Goal: Task Accomplishment & Management: Use online tool/utility

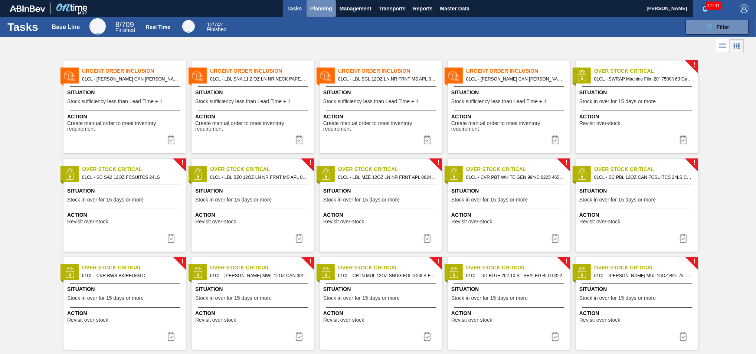
click at [323, 11] on span "Planning" at bounding box center [321, 8] width 22 height 9
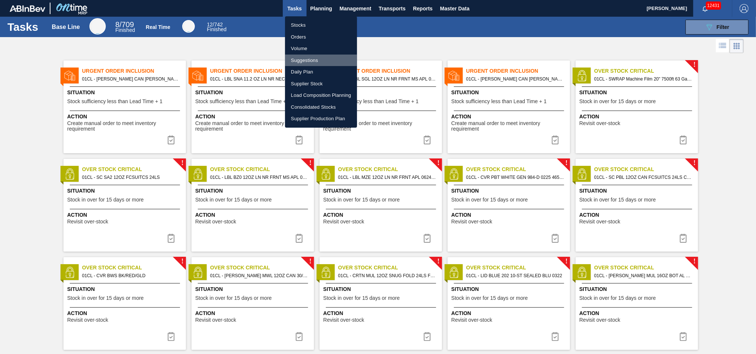
click at [305, 60] on li "Suggestions" at bounding box center [321, 61] width 72 height 12
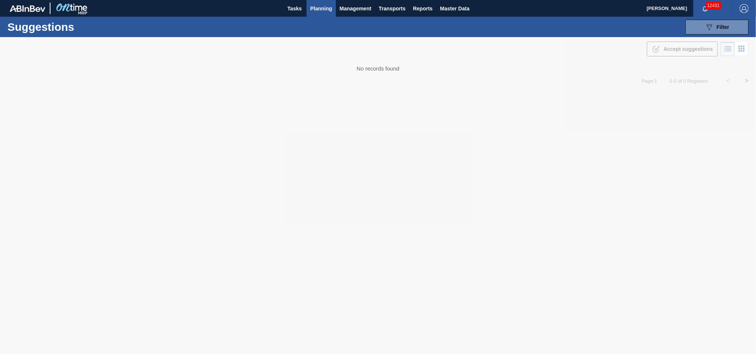
type from "10/07/2025"
type to "[DATE]"
click at [704, 28] on icon "089F7B8B-B2A5-4AFE-B5C0-19BA573D28AC" at bounding box center [708, 27] width 9 height 9
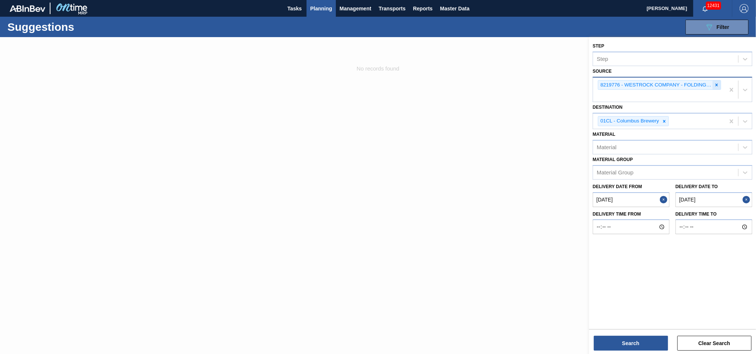
click at [714, 86] on icon at bounding box center [716, 84] width 5 height 5
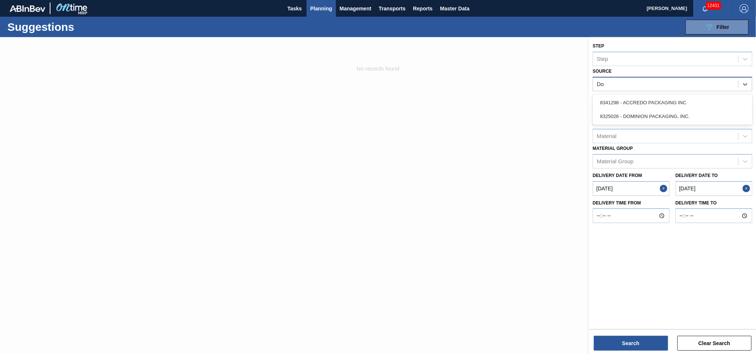
type input "Dom"
click at [693, 101] on div "8325026 - DOMINION PACKAGING, INC." at bounding box center [671, 103] width 159 height 14
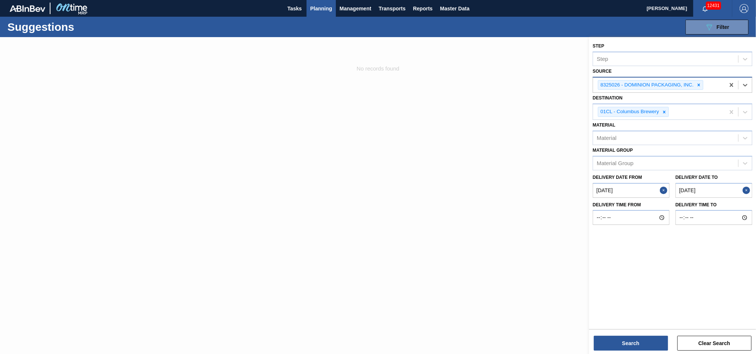
click at [627, 190] on from "10/07/2025" at bounding box center [630, 190] width 77 height 15
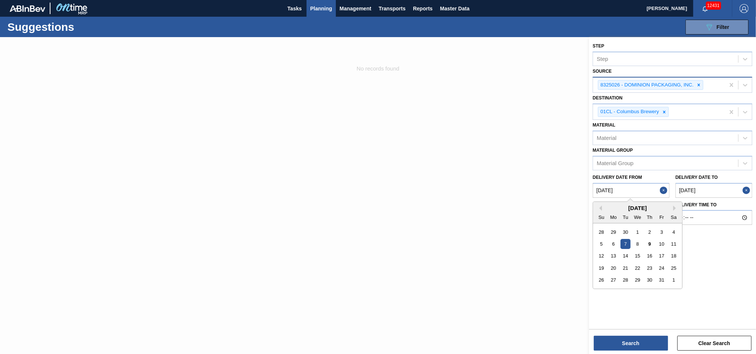
click at [651, 241] on div "9" at bounding box center [649, 244] width 10 height 10
type from "[DATE]"
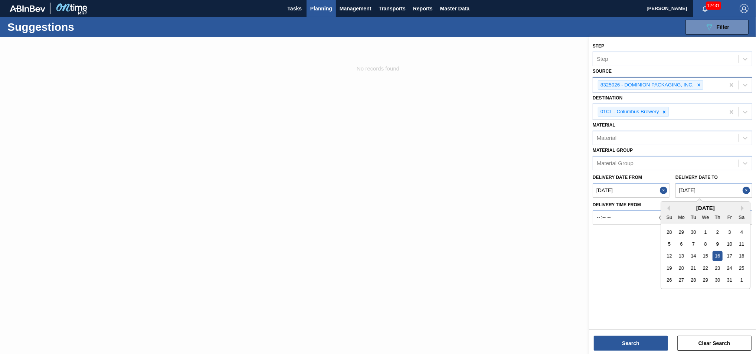
click at [721, 187] on to "[DATE]" at bounding box center [713, 190] width 77 height 15
click at [717, 269] on div "23" at bounding box center [717, 268] width 10 height 10
type to "[DATE]"
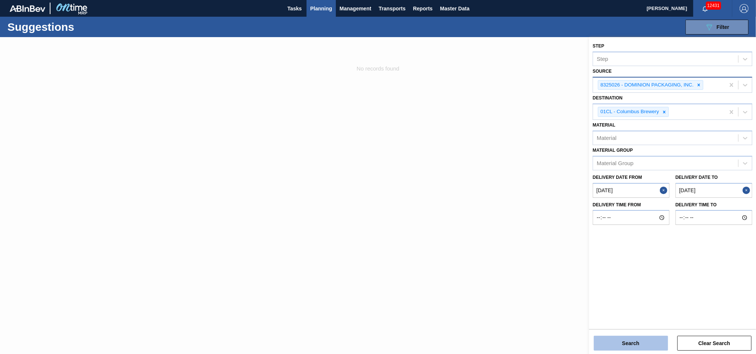
click at [633, 341] on button "Search" at bounding box center [630, 343] width 74 height 15
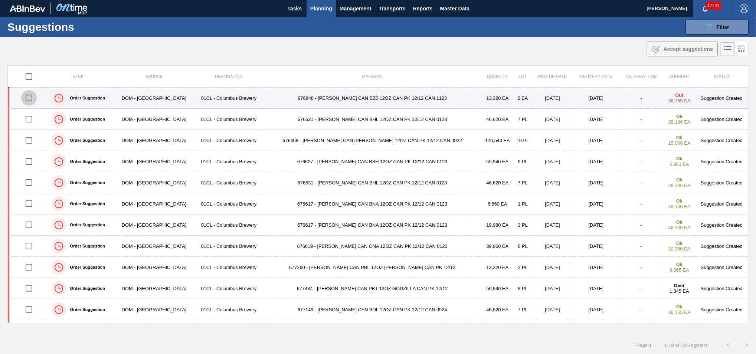
click at [31, 96] on input "checkbox" at bounding box center [29, 98] width 16 height 16
checkbox input "true"
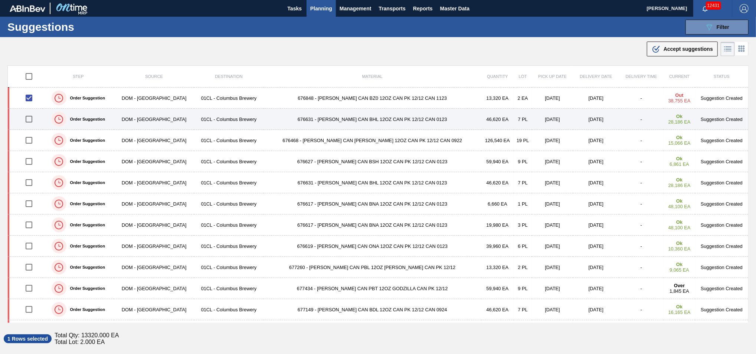
click at [33, 120] on input "checkbox" at bounding box center [29, 119] width 16 height 16
checkbox input "true"
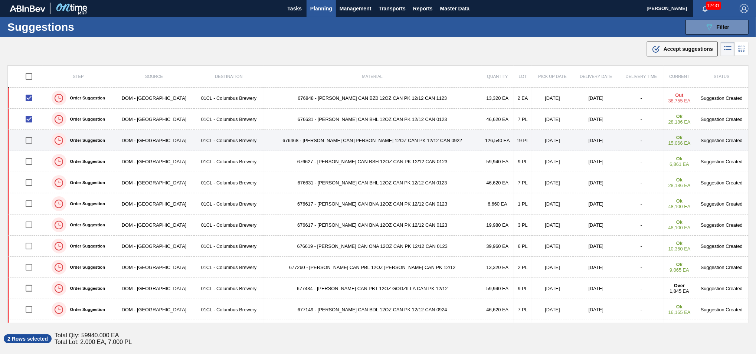
click at [32, 132] on td at bounding box center [25, 140] width 35 height 21
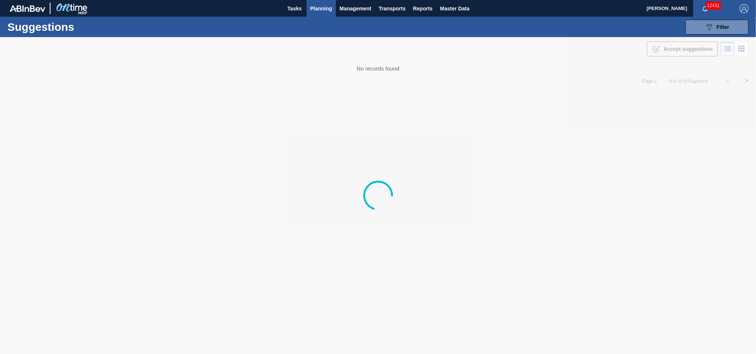
type from "[DATE]"
type to "[DATE]"
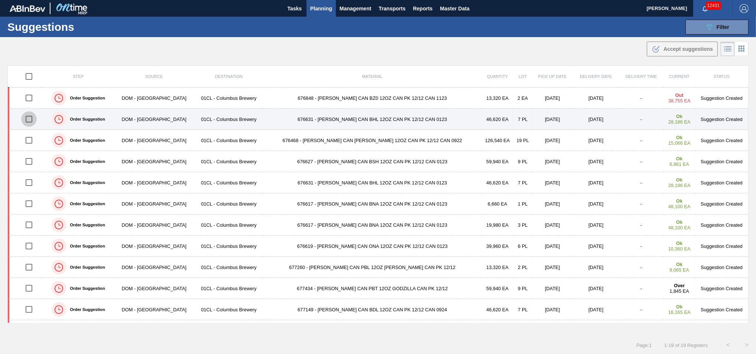
click at [31, 116] on input "checkbox" at bounding box center [29, 119] width 16 height 16
checkbox input "true"
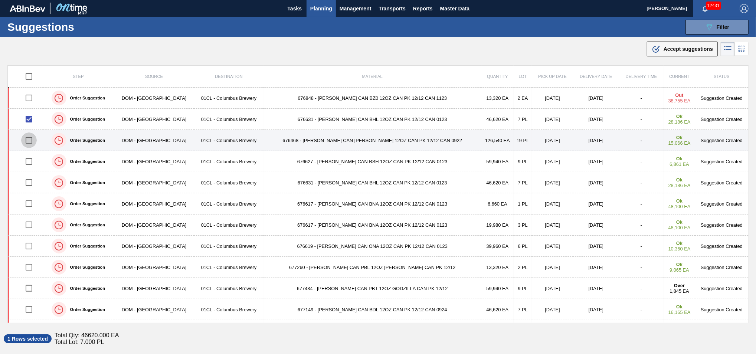
click at [27, 141] on input "checkbox" at bounding box center [29, 140] width 16 height 16
checkbox input "true"
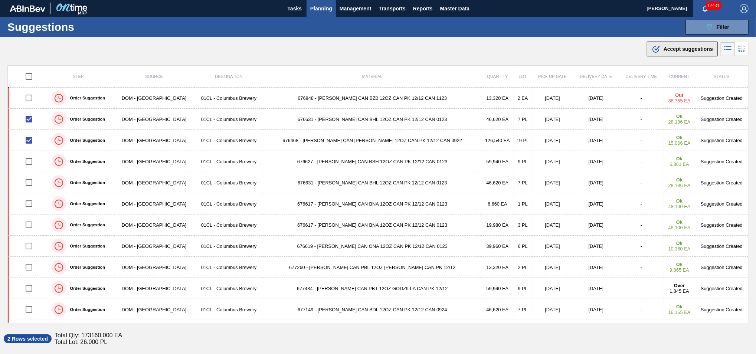
click at [677, 51] on span "Accept suggestions" at bounding box center [687, 49] width 49 height 6
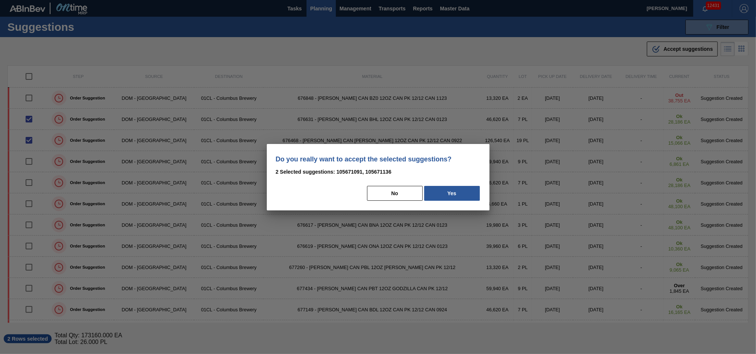
click at [454, 170] on p "2 Selected suggestions: 105671091, 105671136" at bounding box center [378, 171] width 205 height 9
click at [448, 189] on button "Yes" at bounding box center [452, 193] width 56 height 15
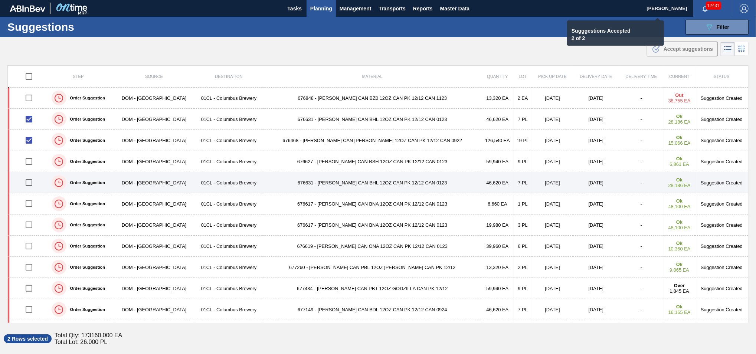
checkbox input "false"
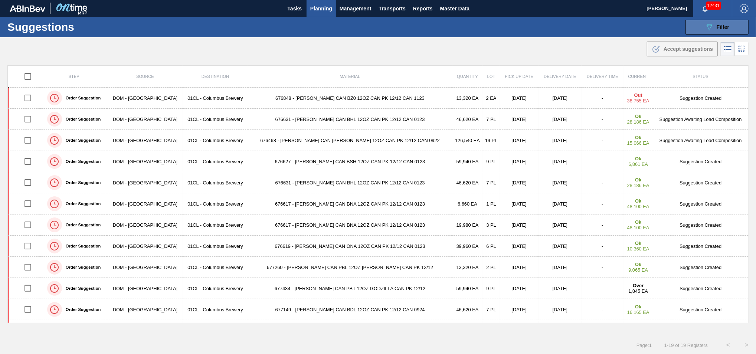
click at [723, 28] on span "Filter" at bounding box center [722, 27] width 13 height 6
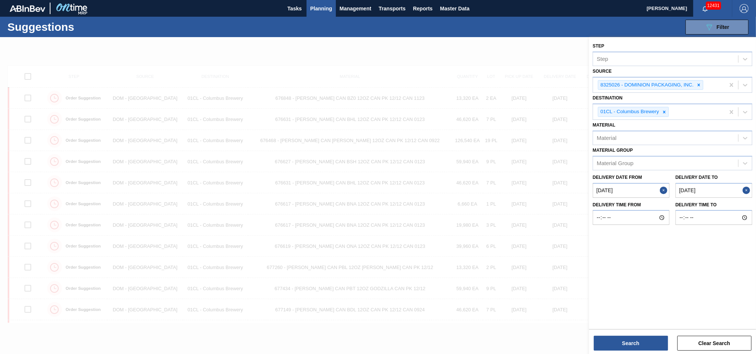
click at [632, 188] on from "[DATE]" at bounding box center [630, 190] width 77 height 15
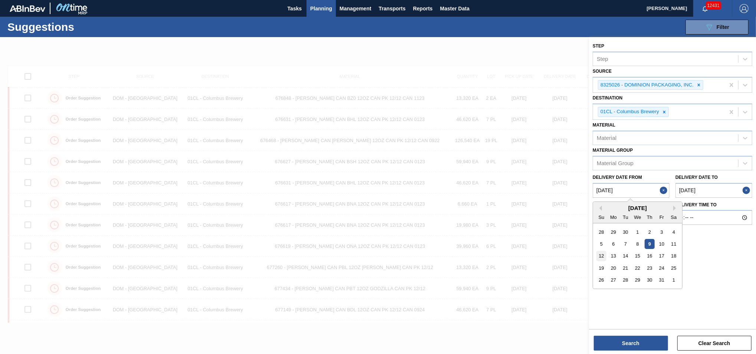
click at [602, 254] on div "12" at bounding box center [601, 256] width 10 height 10
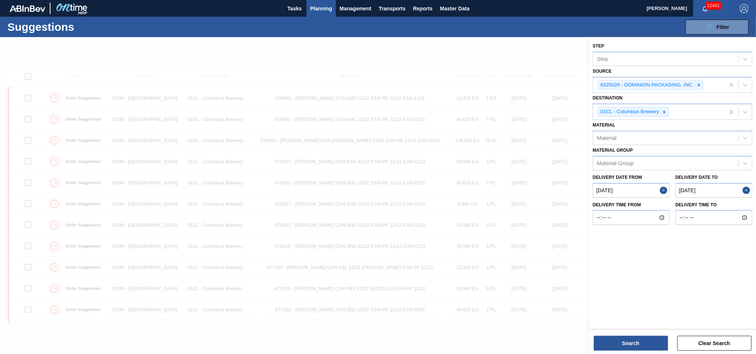
click at [634, 188] on from "[DATE]" at bounding box center [630, 190] width 77 height 15
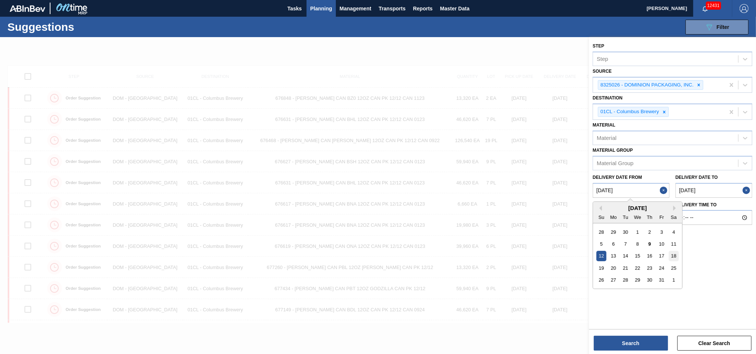
click at [675, 256] on div "18" at bounding box center [673, 256] width 10 height 10
type from "[DATE]"
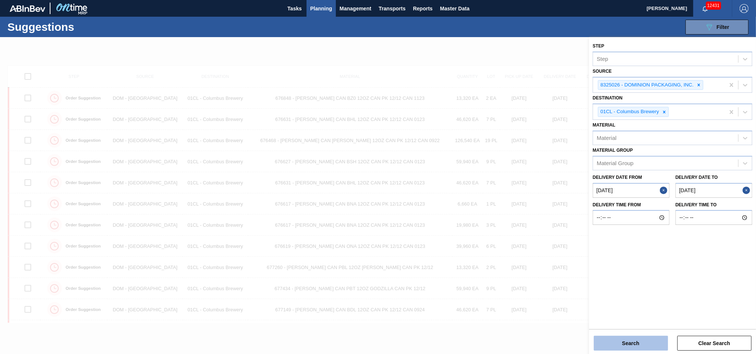
click at [642, 340] on button "Search" at bounding box center [630, 343] width 74 height 15
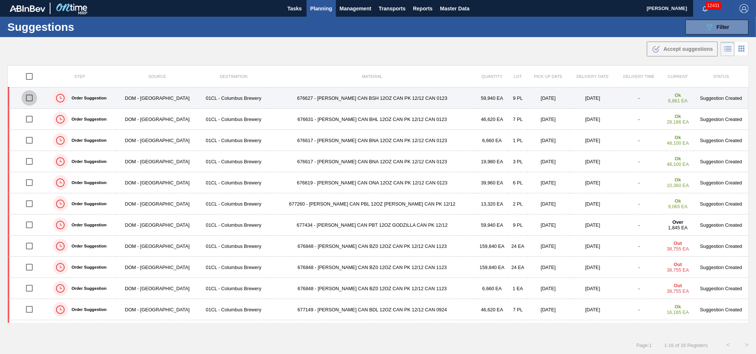
click at [28, 99] on input "checkbox" at bounding box center [30, 98] width 16 height 16
checkbox input "true"
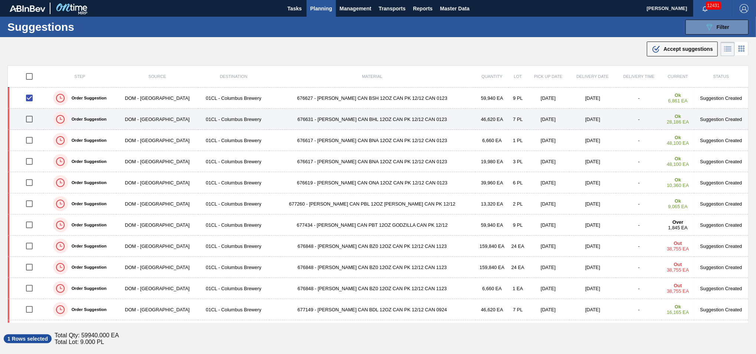
click at [30, 118] on input "checkbox" at bounding box center [30, 119] width 16 height 16
checkbox input "true"
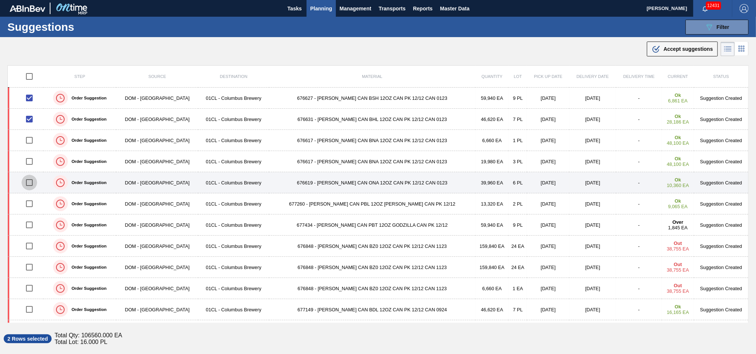
click at [31, 183] on input "checkbox" at bounding box center [30, 183] width 16 height 16
checkbox input "true"
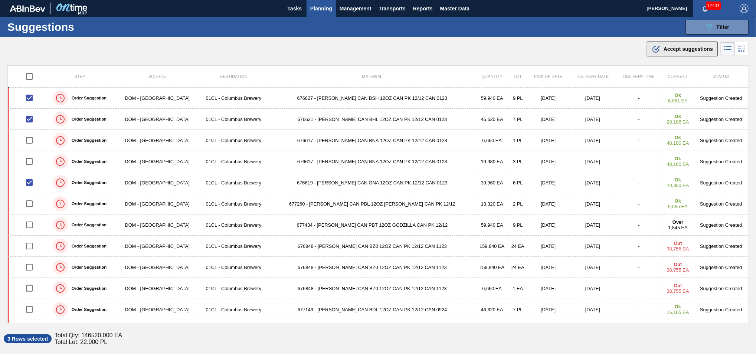
click at [676, 52] on div ".b{fill:var(--color-action-default)} Accept suggestions" at bounding box center [681, 49] width 61 height 9
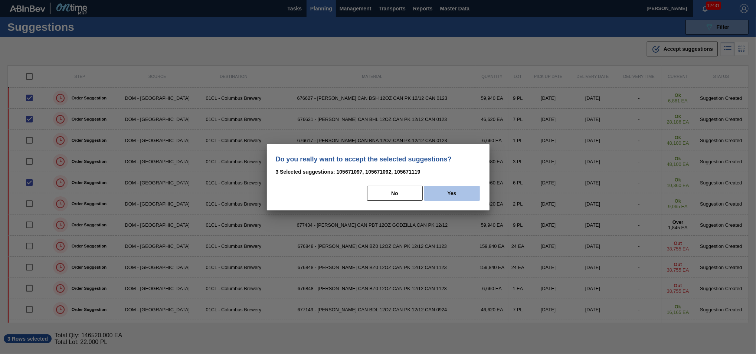
click at [442, 192] on button "Yes" at bounding box center [452, 193] width 56 height 15
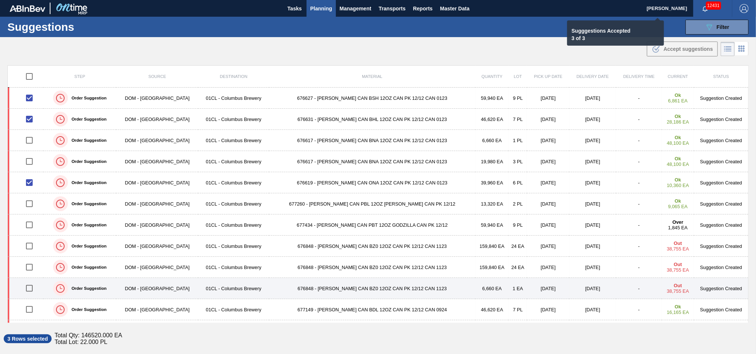
checkbox input "false"
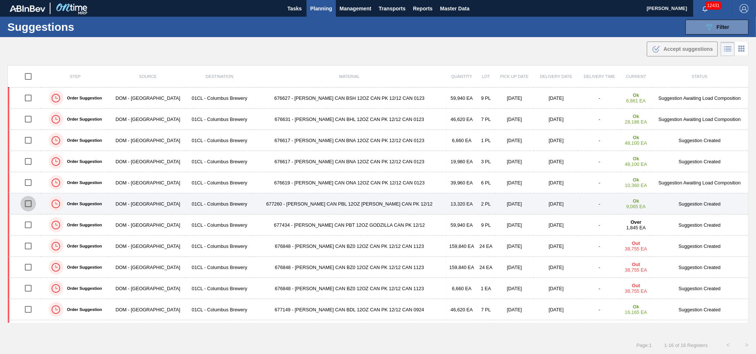
click at [30, 205] on input "checkbox" at bounding box center [28, 204] width 16 height 16
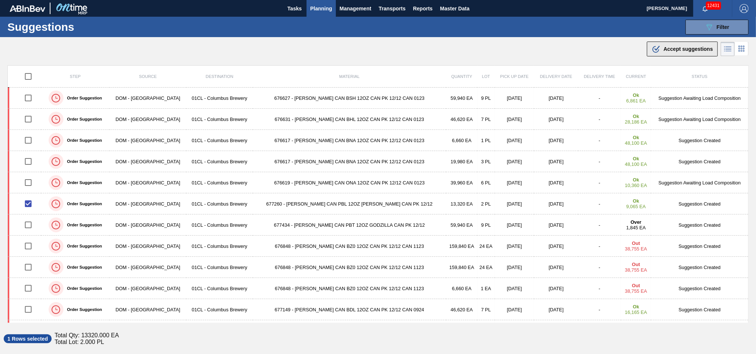
click at [671, 47] on span "Accept suggestions" at bounding box center [687, 49] width 49 height 6
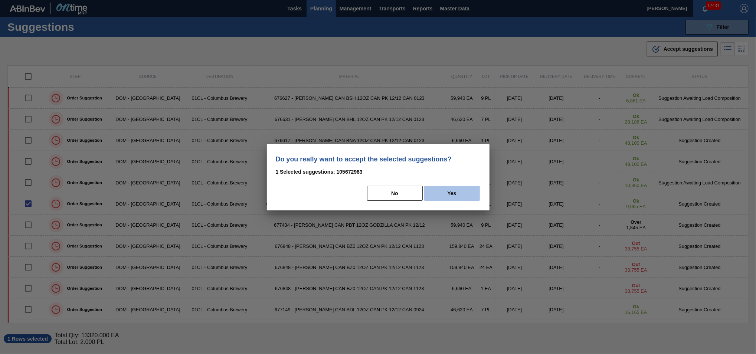
click at [455, 196] on button "Yes" at bounding box center [452, 193] width 56 height 15
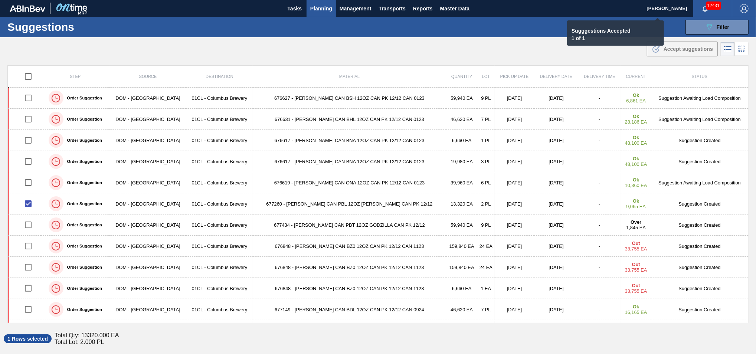
checkbox input "false"
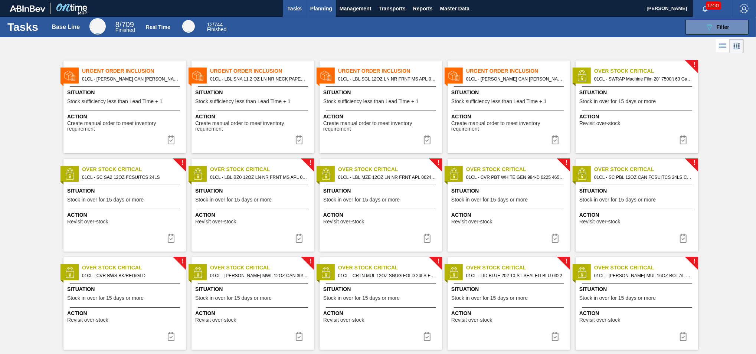
click at [329, 9] on span "Planning" at bounding box center [321, 8] width 22 height 9
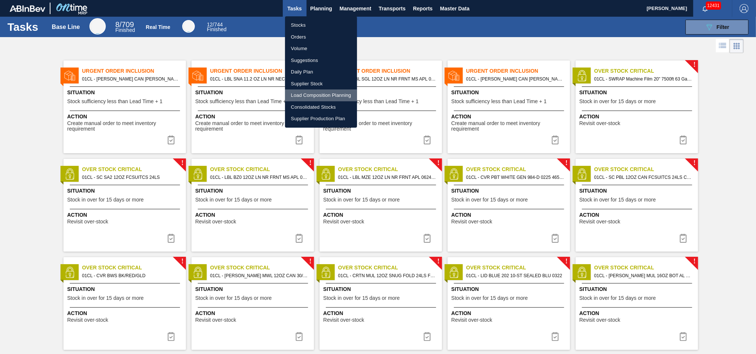
click at [309, 95] on li "Load Composition Planning" at bounding box center [321, 95] width 72 height 12
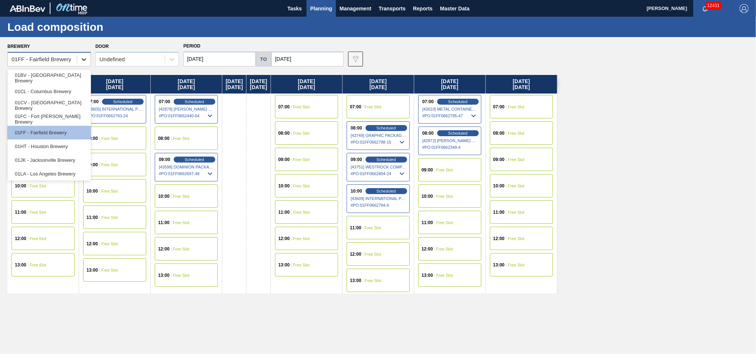
click at [84, 62] on icon at bounding box center [83, 59] width 7 height 7
click at [56, 93] on div "01CL - Columbus Brewery" at bounding box center [48, 92] width 83 height 14
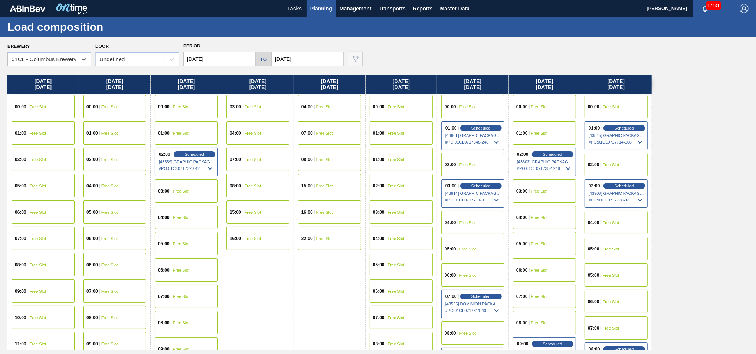
click at [322, 57] on input "[DATE]" at bounding box center [307, 59] width 72 height 15
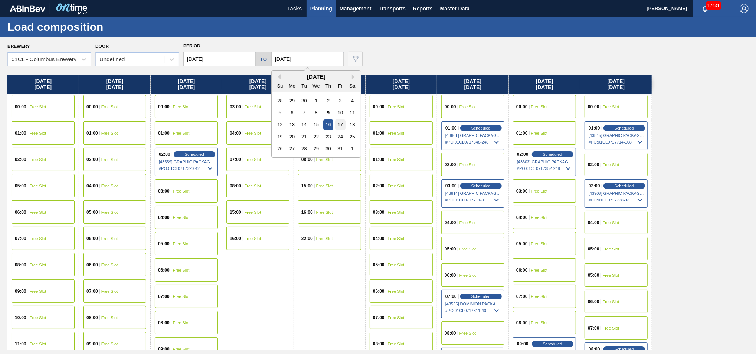
click at [344, 125] on div "17" at bounding box center [340, 124] width 10 height 10
type input "10/17/2025"
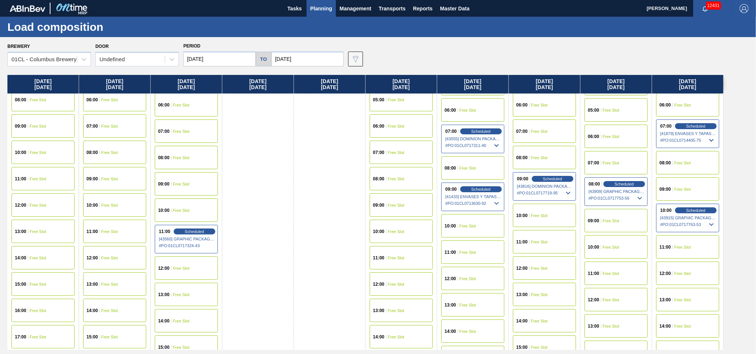
scroll to position [206, 0]
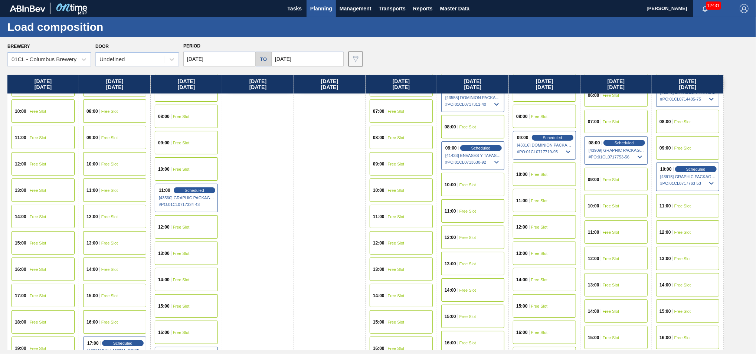
click at [533, 200] on span "Free Slot" at bounding box center [539, 200] width 17 height 4
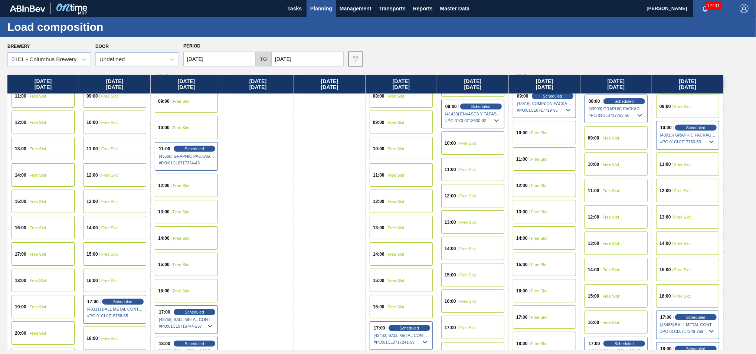
click at [525, 210] on span "13:00" at bounding box center [521, 212] width 11 height 4
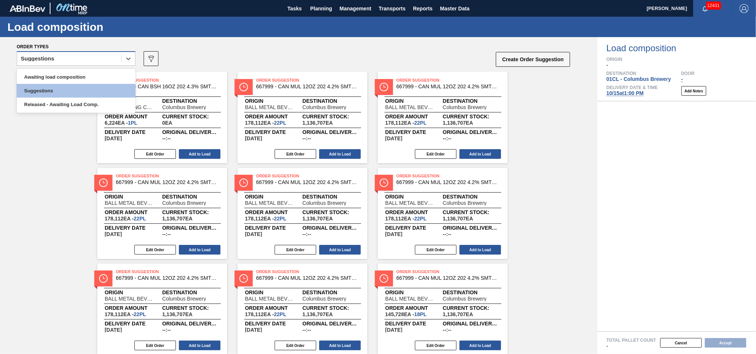
click at [91, 57] on div "Suggestions" at bounding box center [69, 58] width 104 height 11
click at [70, 79] on div "Awaiting load composition" at bounding box center [76, 77] width 119 height 14
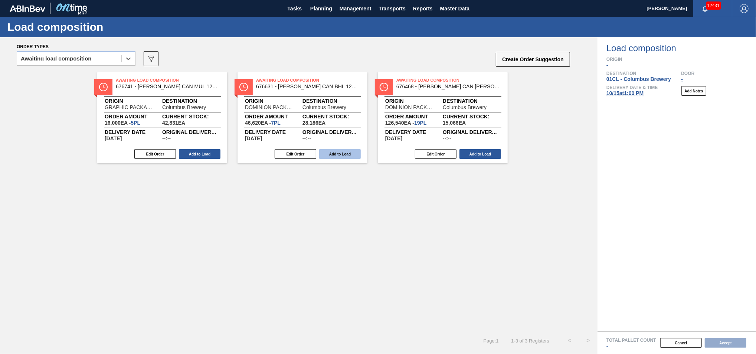
click at [331, 152] on button "Add to Load" at bounding box center [340, 154] width 42 height 10
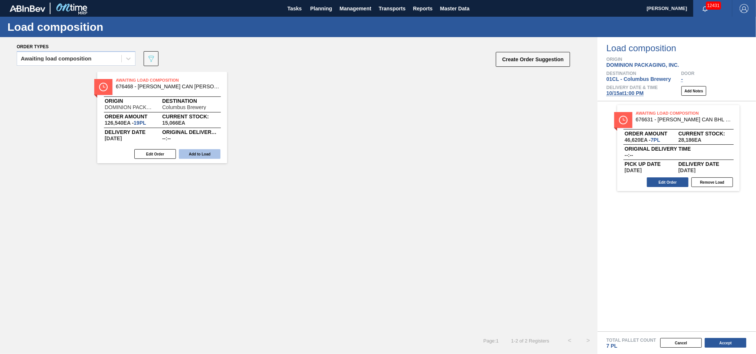
click at [204, 151] on button "Add to Load" at bounding box center [200, 154] width 42 height 10
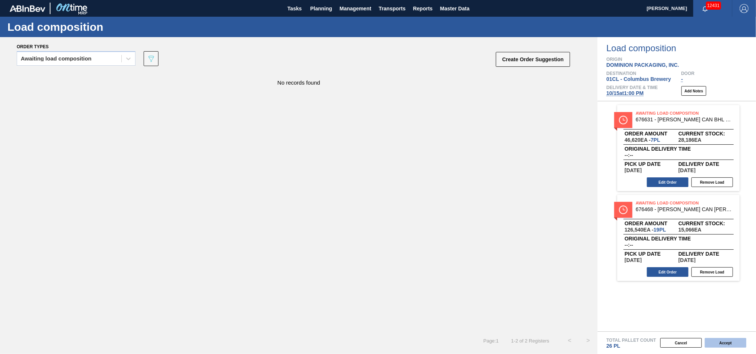
click at [720, 341] on button "Accept" at bounding box center [725, 343] width 42 height 10
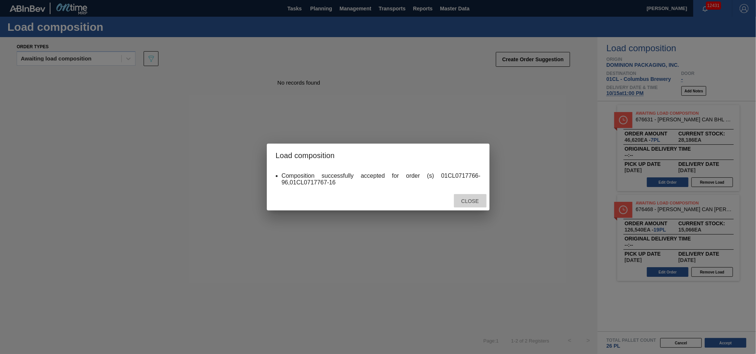
click at [478, 203] on span "Close" at bounding box center [469, 201] width 29 height 6
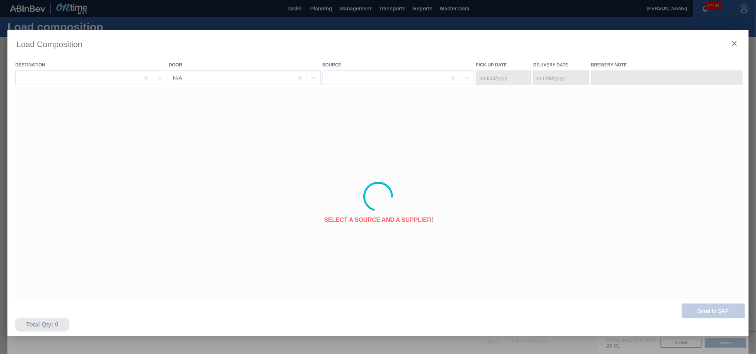
type Date "[DATE]"
type Date "10/15/2025"
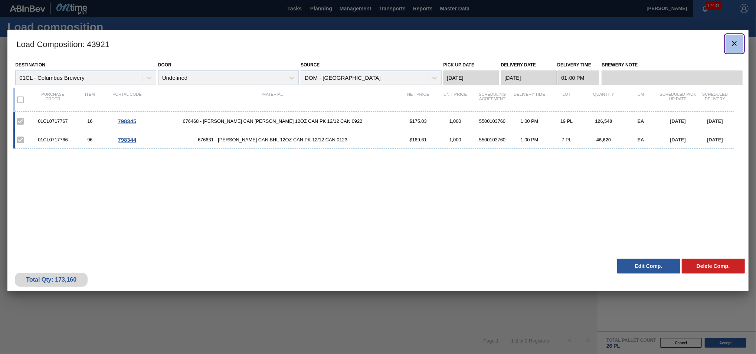
click at [737, 45] on icon "botão de ícone" at bounding box center [734, 43] width 9 height 9
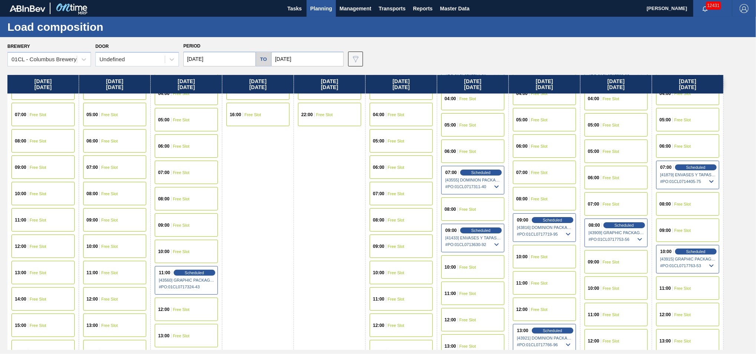
scroll to position [165, 0]
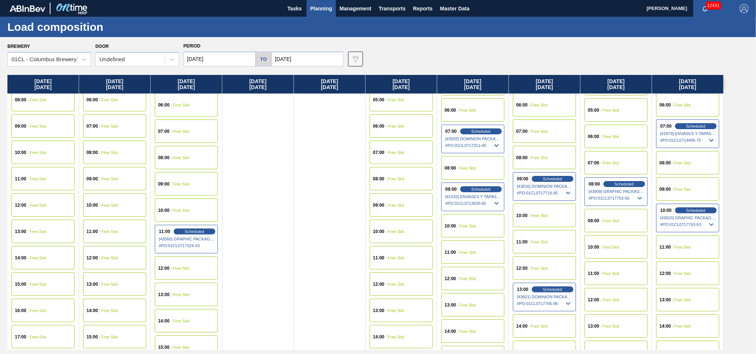
click at [683, 188] on span "Free Slot" at bounding box center [682, 189] width 17 height 4
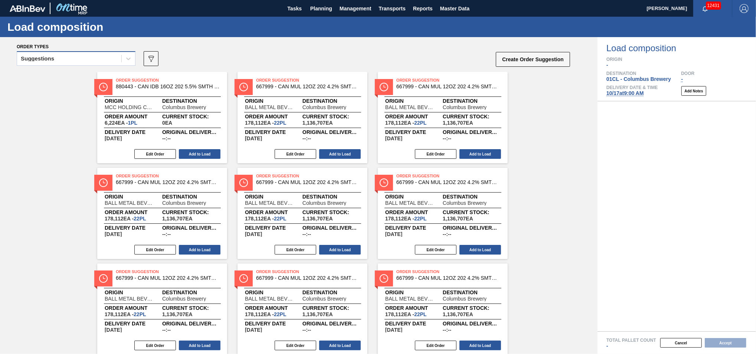
click at [113, 59] on div "Suggestions" at bounding box center [69, 58] width 104 height 11
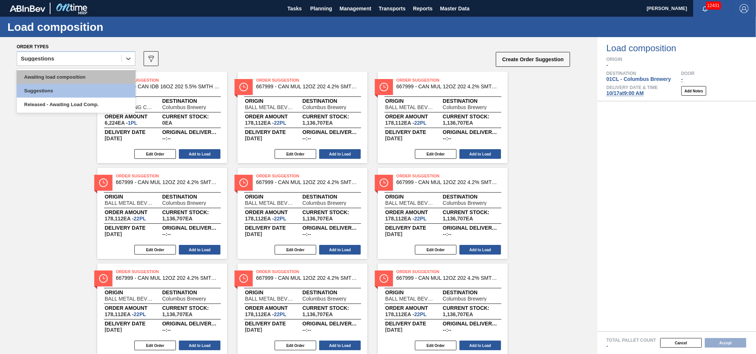
click at [93, 74] on div "Awaiting load composition" at bounding box center [76, 77] width 119 height 14
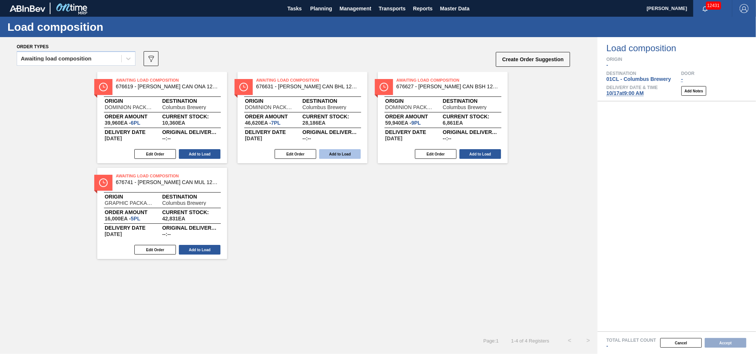
click at [330, 151] on button "Add to Load" at bounding box center [340, 154] width 42 height 10
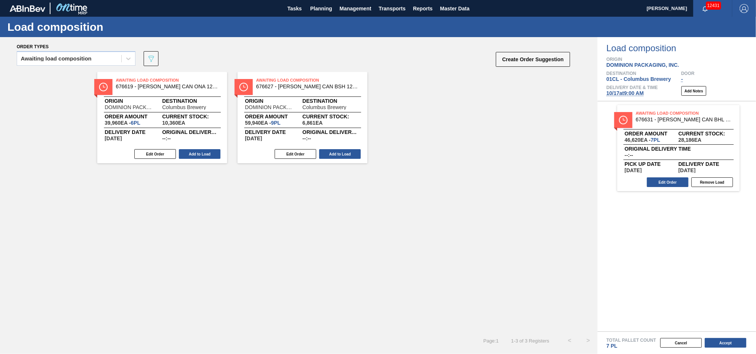
click at [330, 151] on button "Add to Load" at bounding box center [340, 154] width 42 height 10
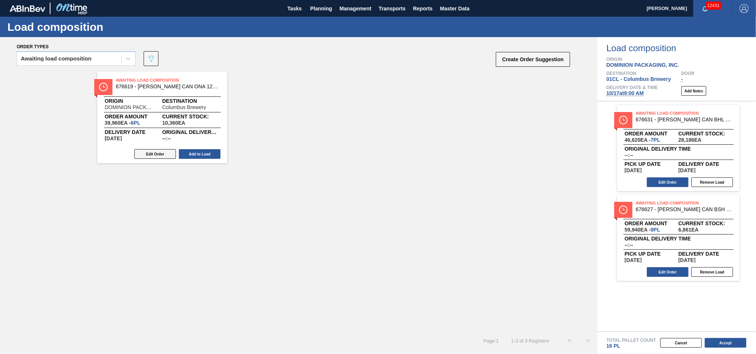
click at [159, 151] on button "Edit Order" at bounding box center [155, 154] width 42 height 10
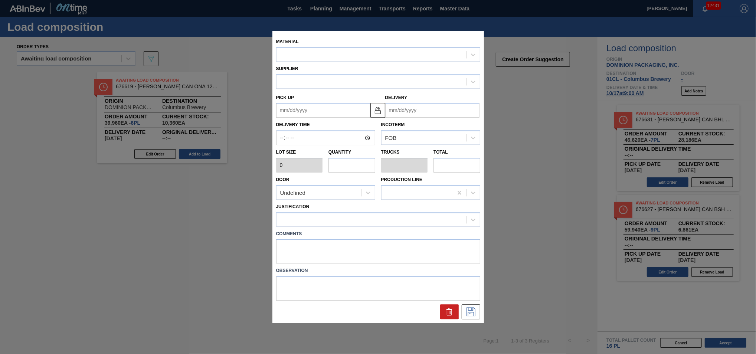
type input "6,660"
type input "6"
type input "0.24"
type input "39,960"
type up "[DATE]"
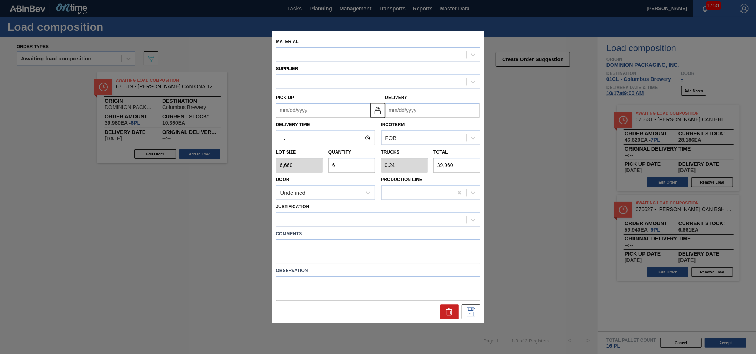
type input "[DATE]"
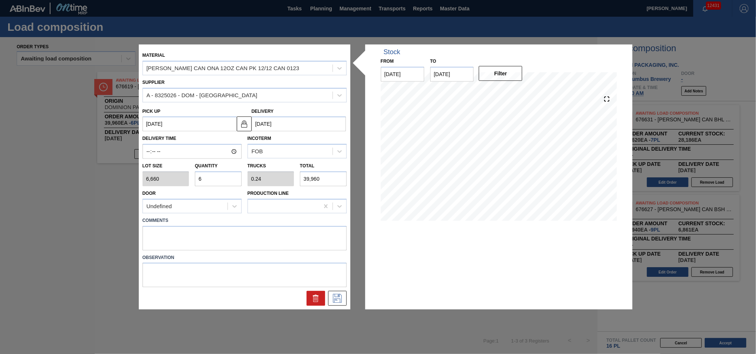
click at [209, 176] on input "6" at bounding box center [218, 178] width 47 height 15
type input "0"
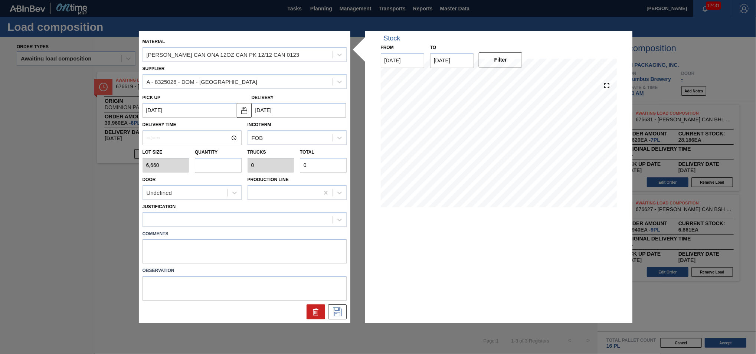
type input "5"
type input "0.2"
type input "33,300"
type input "0"
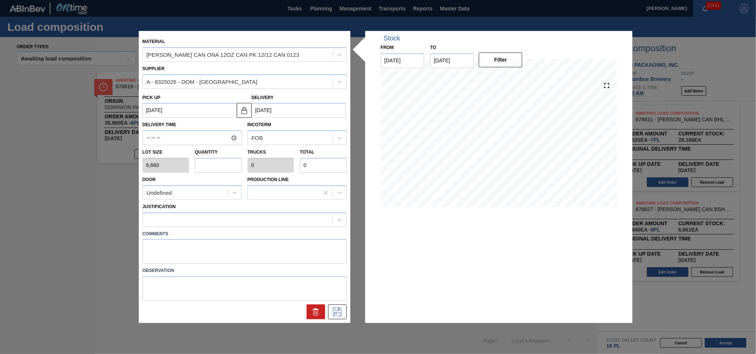
type input "4"
type input "0.16"
type input "26,640"
type input "0"
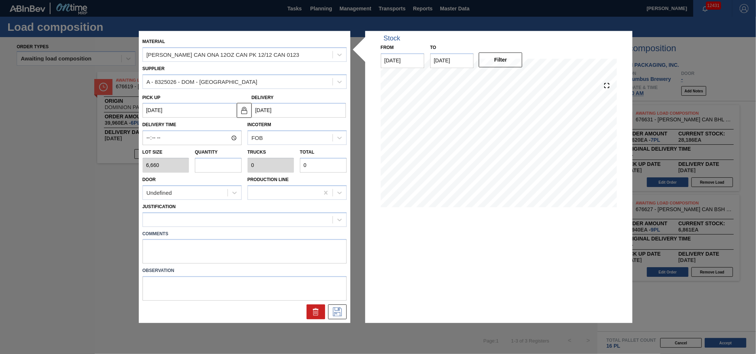
type input "5"
type input "0.2"
type input "33,300"
type input "5"
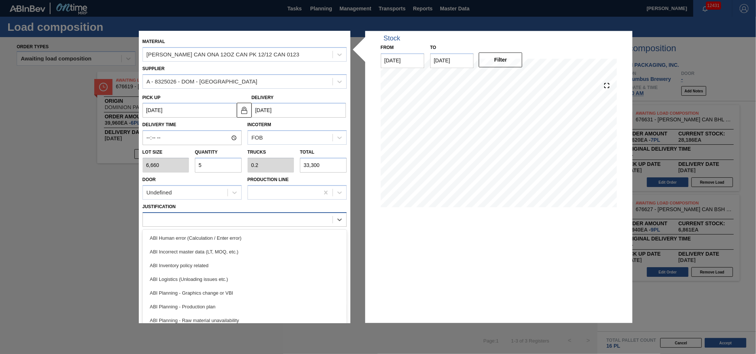
click at [251, 218] on div at bounding box center [238, 219] width 190 height 11
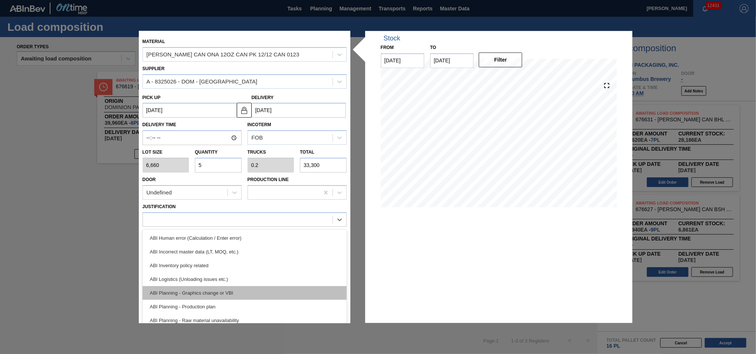
click at [240, 291] on div "ABI Planning - Graphics change or VBI" at bounding box center [244, 293] width 204 height 14
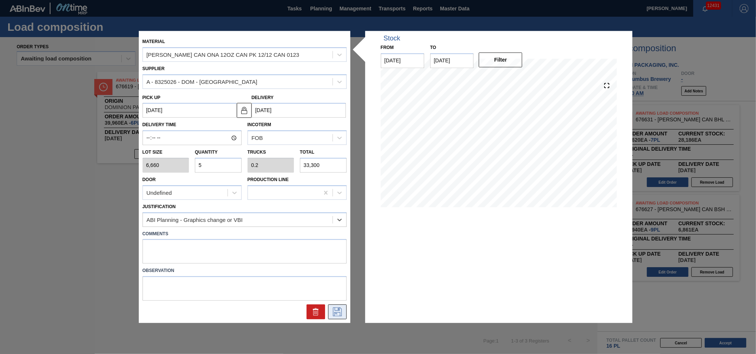
click at [336, 310] on icon at bounding box center [337, 311] width 9 height 9
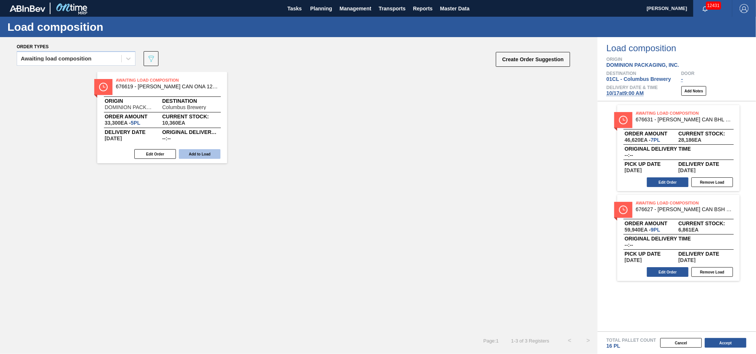
click at [207, 155] on button "Add to Load" at bounding box center [200, 154] width 42 height 10
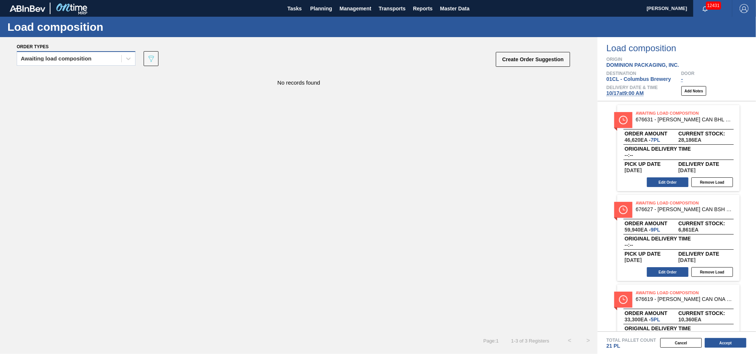
click at [79, 62] on div "Awaiting load composition" at bounding box center [69, 58] width 104 height 11
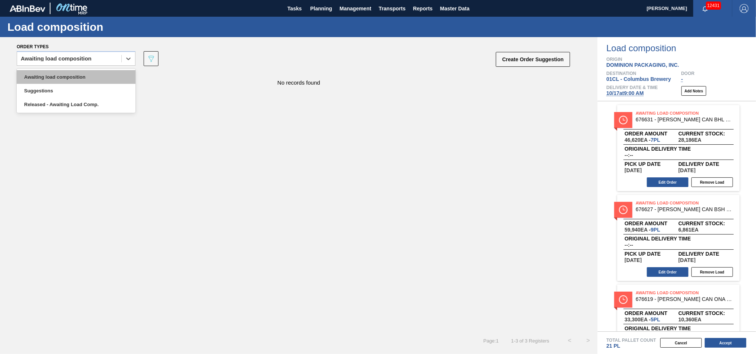
click at [89, 80] on div "Awaiting load composition" at bounding box center [76, 77] width 119 height 14
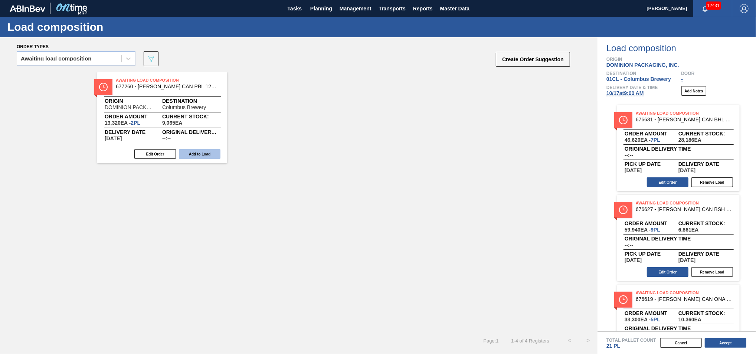
click at [192, 150] on button "Add to Load" at bounding box center [200, 154] width 42 height 10
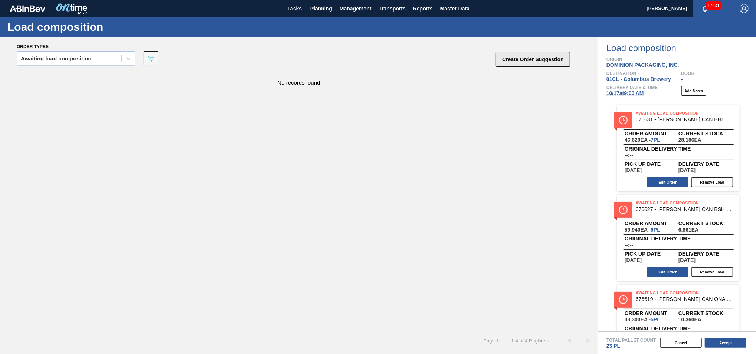
click at [515, 52] on button "Create Order Suggestion" at bounding box center [533, 59] width 74 height 15
click at [521, 59] on button "Create Order Suggestion" at bounding box center [533, 59] width 74 height 15
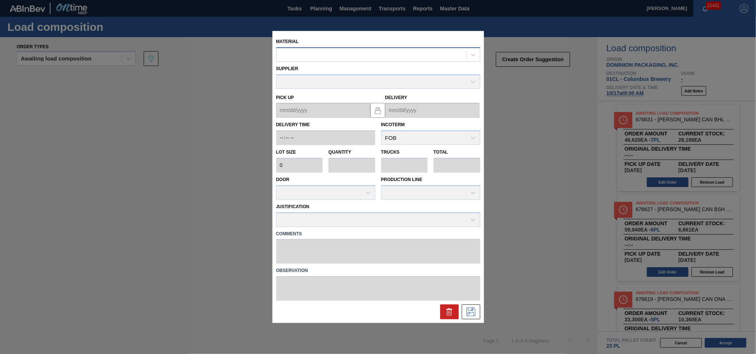
click at [305, 56] on div at bounding box center [371, 54] width 190 height 11
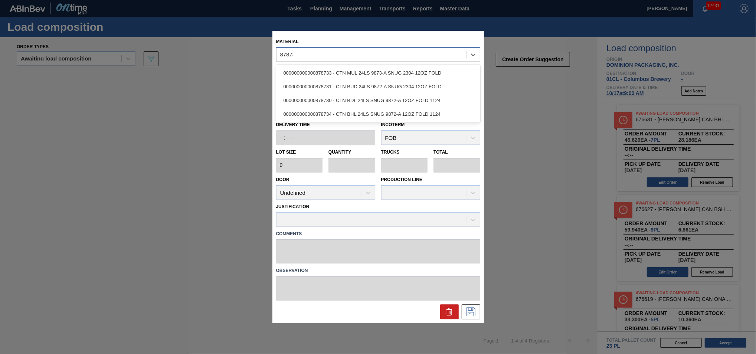
type input "878730"
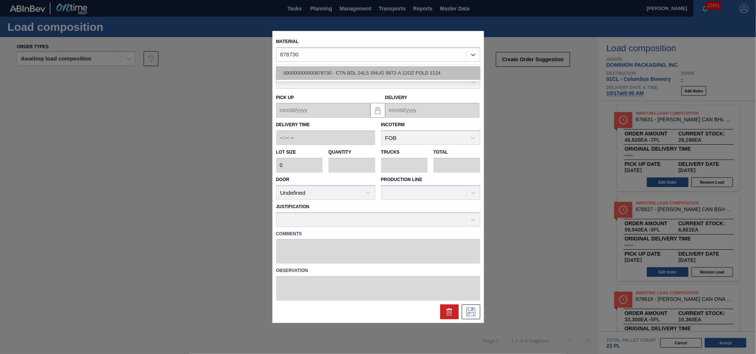
click at [322, 75] on div "000000000000878730 - CTN BDL 24LS SNUG 9872-A 12OZ FOLD 1124" at bounding box center [378, 73] width 204 height 14
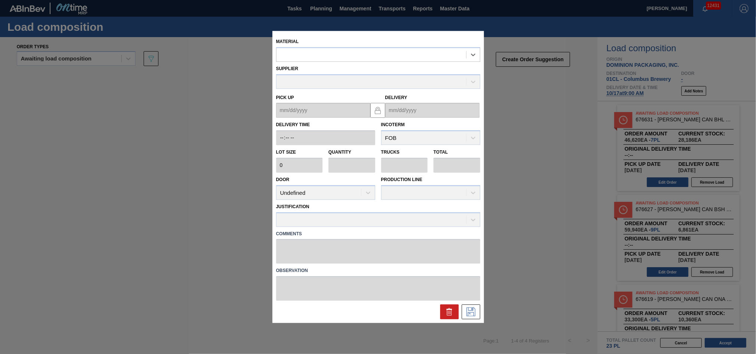
type input "2,400"
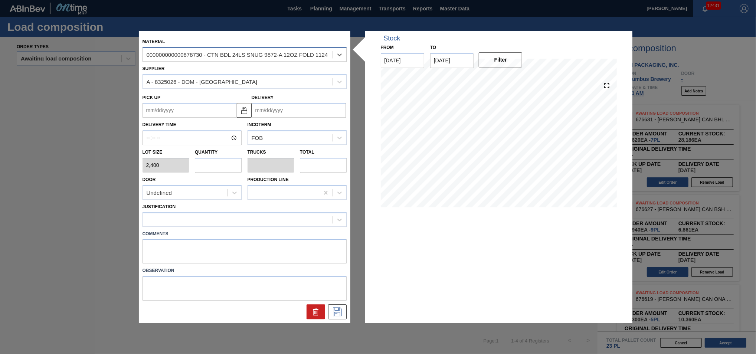
click at [202, 53] on div "000000000000878730 - CTN BDL 24LS SNUG 9872-A 12OZ FOLD 1124" at bounding box center [237, 55] width 181 height 6
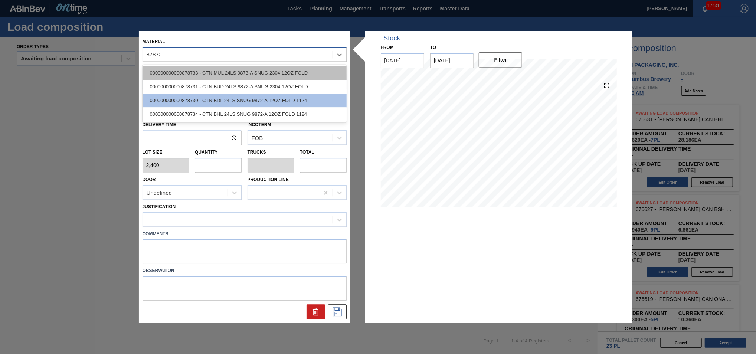
type input "878731"
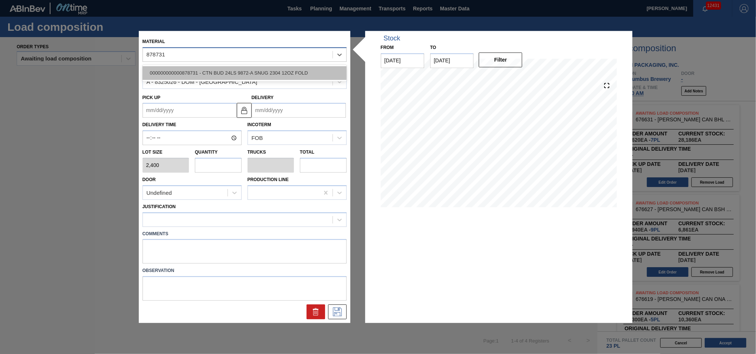
click at [228, 74] on div "000000000000878731 - CTN BUD 24LS 9872-A SNUG 2304 12OZ FOLD" at bounding box center [244, 73] width 204 height 14
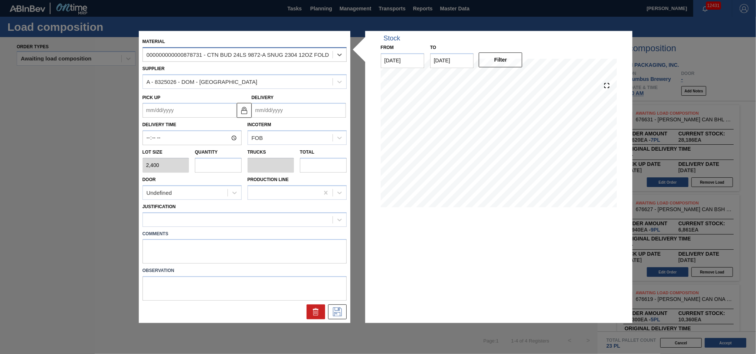
click at [207, 168] on input "text" at bounding box center [218, 165] width 47 height 15
type input "1"
type input "0.042"
type input "2,400"
type input "1"
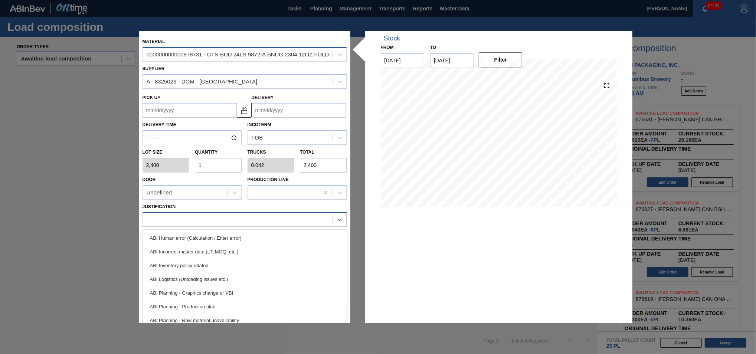
click at [211, 222] on div at bounding box center [238, 219] width 190 height 11
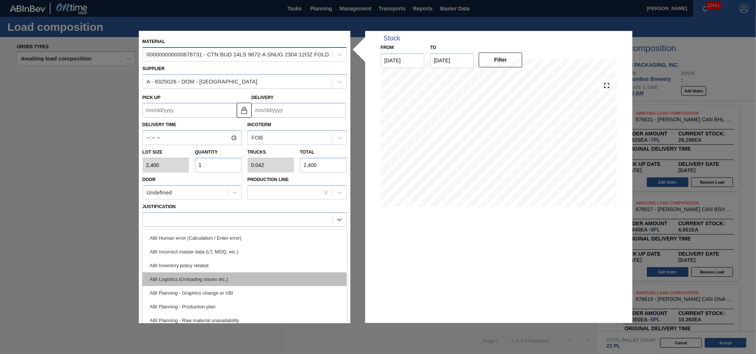
scroll to position [17, 0]
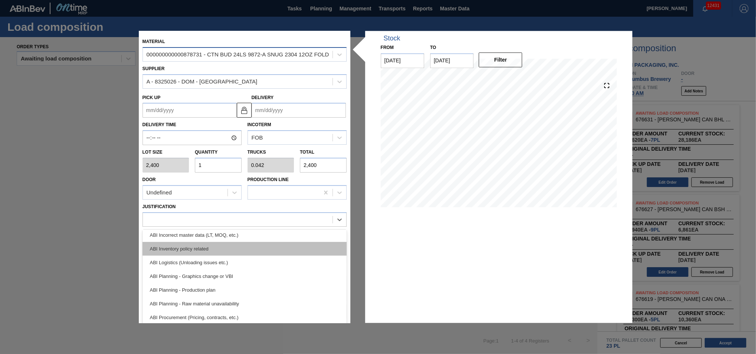
click at [232, 250] on div "ABI Inventory policy related" at bounding box center [244, 249] width 204 height 14
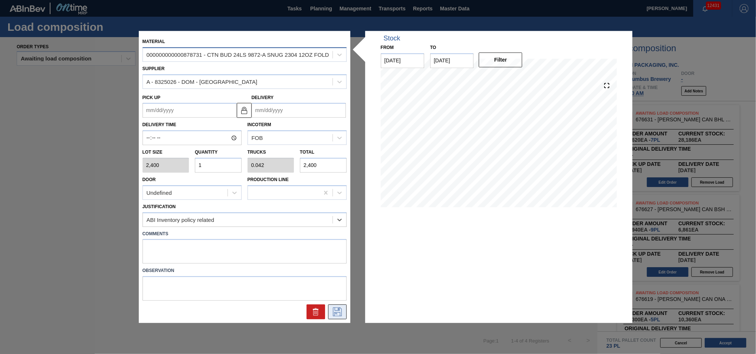
click at [339, 310] on icon at bounding box center [337, 311] width 12 height 9
click at [310, 113] on input "Delivery" at bounding box center [298, 110] width 94 height 15
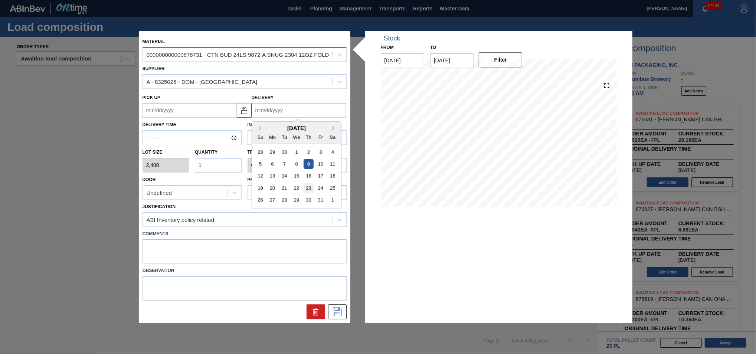
click at [310, 189] on div "23" at bounding box center [308, 188] width 10 height 10
type up "[DATE]"
type input "[DATE]"
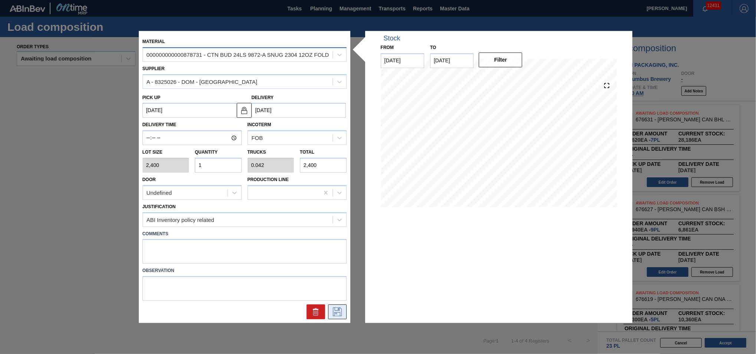
click at [340, 311] on icon at bounding box center [337, 311] width 12 height 9
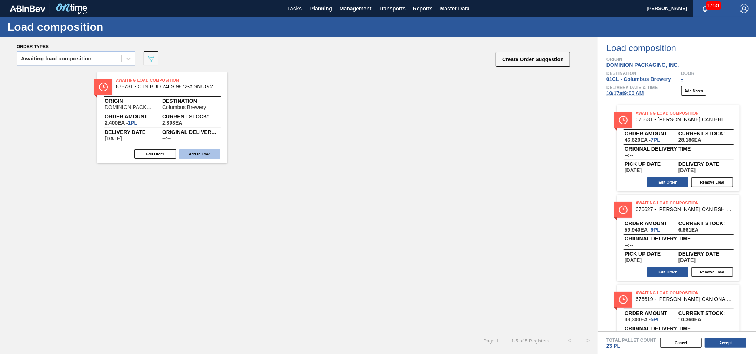
click at [198, 155] on button "Add to Load" at bounding box center [200, 154] width 42 height 10
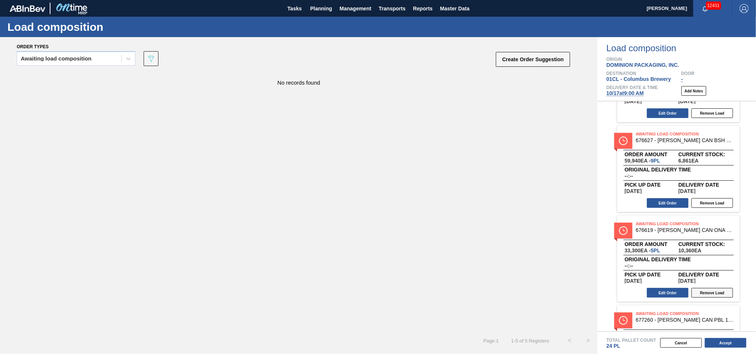
scroll to position [0, 0]
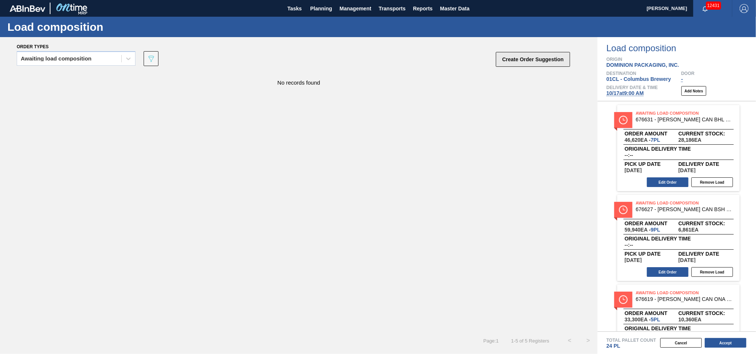
click at [529, 63] on button "Create Order Suggestion" at bounding box center [533, 59] width 74 height 15
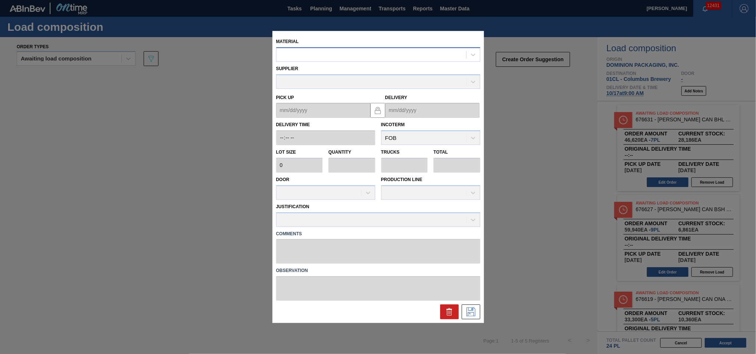
click at [309, 55] on div at bounding box center [371, 54] width 190 height 11
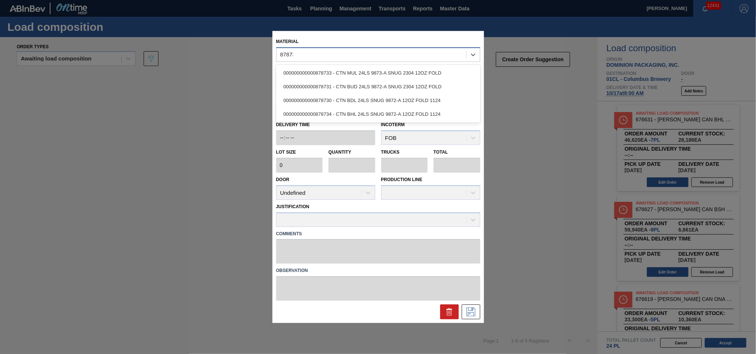
type input "878734"
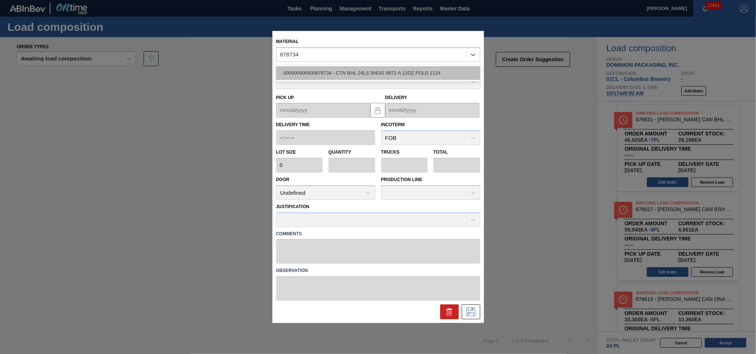
click at [349, 70] on div "000000000000878734 - CTN BHL 24LS SNUG 9872-A 12OZ FOLD 1124" at bounding box center [378, 73] width 204 height 14
type input "2,400"
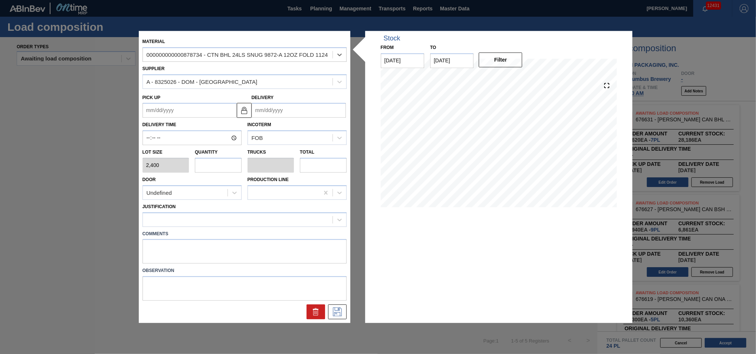
click at [300, 111] on input "Delivery" at bounding box center [298, 110] width 94 height 15
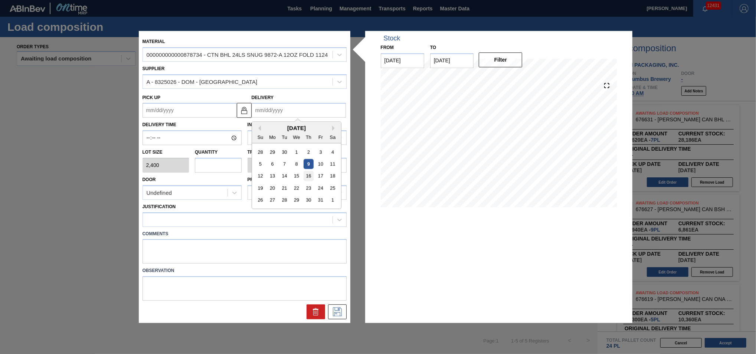
click at [310, 176] on div "16" at bounding box center [308, 176] width 10 height 10
type up "[DATE]"
type input "[DATE]"
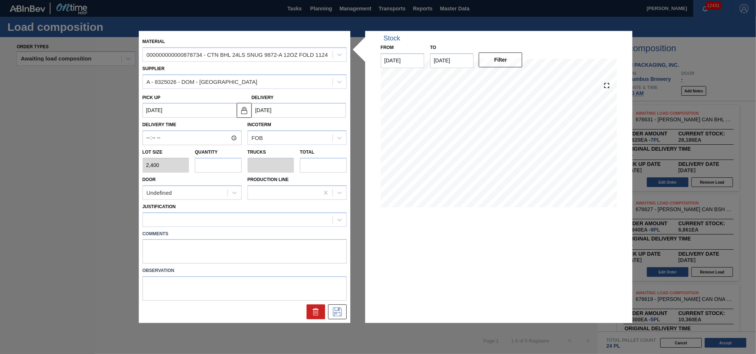
click at [230, 168] on input "text" at bounding box center [218, 165] width 47 height 15
type input "1"
type input "0.042"
type input "2,400"
type input "1"
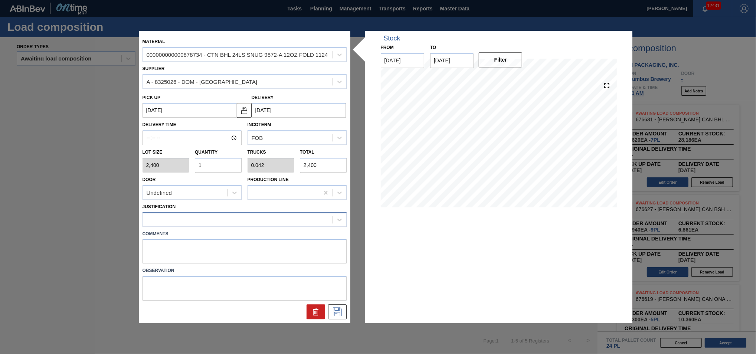
click at [246, 223] on div at bounding box center [238, 219] width 190 height 11
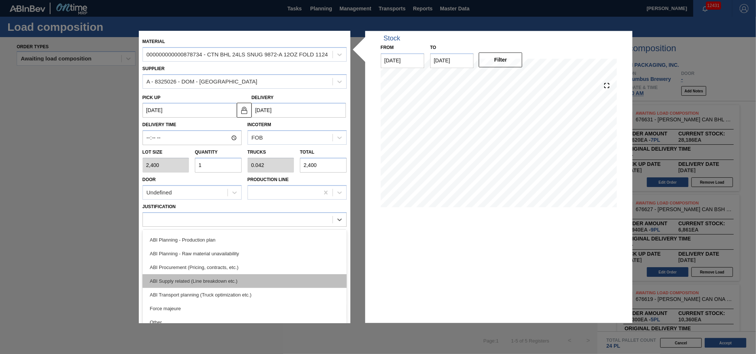
scroll to position [83, 0]
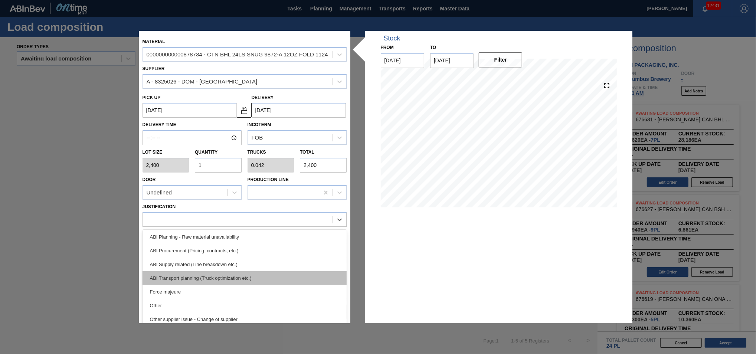
click at [261, 275] on div "ABI Transport planning (Truck optimization etc.)" at bounding box center [244, 278] width 204 height 14
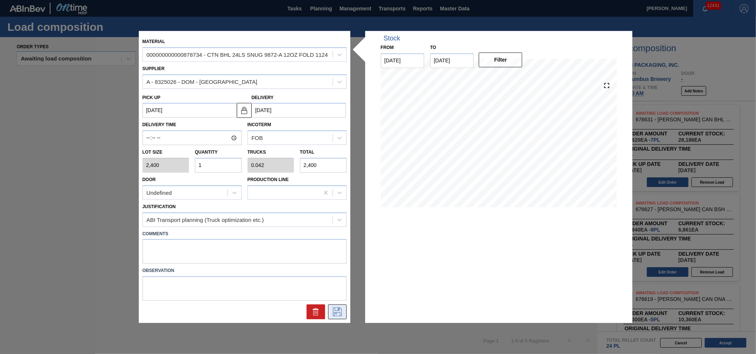
click at [334, 313] on icon at bounding box center [337, 311] width 12 height 9
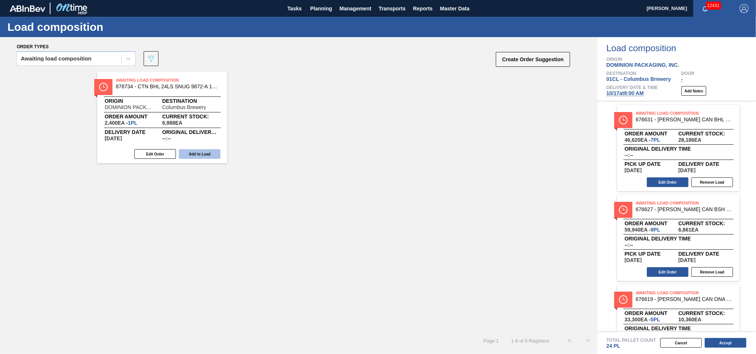
click at [190, 155] on button "Add to Load" at bounding box center [200, 154] width 42 height 10
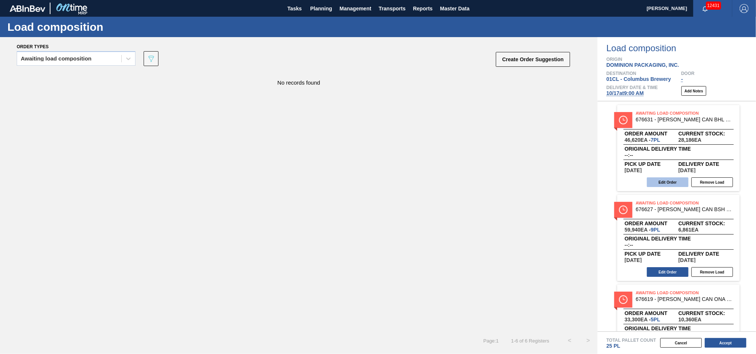
click at [674, 180] on button "Edit Order" at bounding box center [667, 182] width 42 height 10
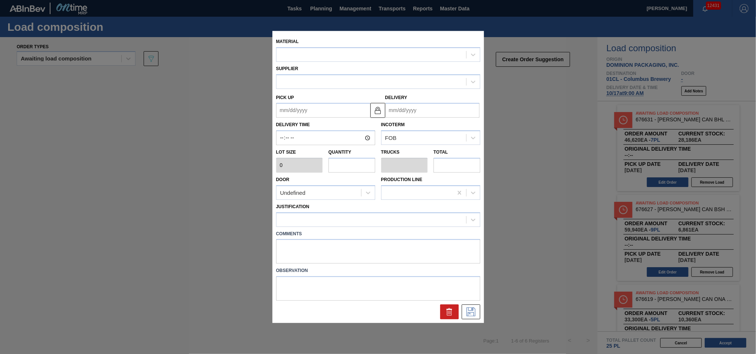
type input "6,660"
type input "7"
type input "0.292"
type input "46,620"
type up "[DATE]"
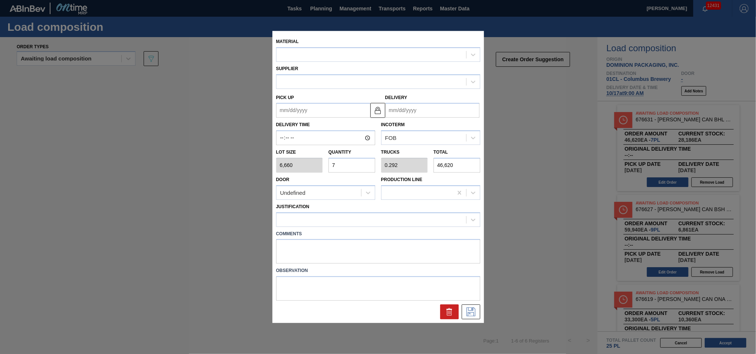
type input "[DATE]"
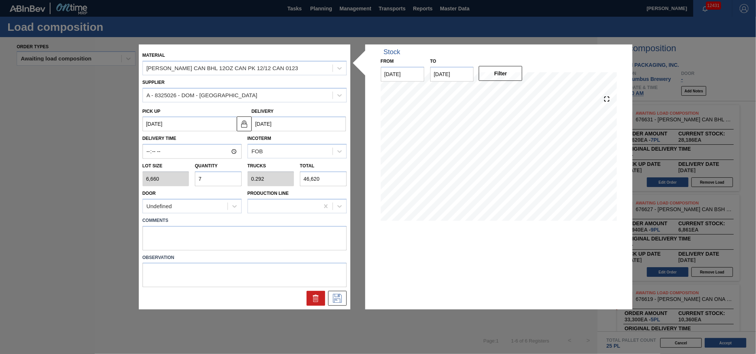
click at [208, 181] on input "7" at bounding box center [218, 178] width 47 height 15
type input "0"
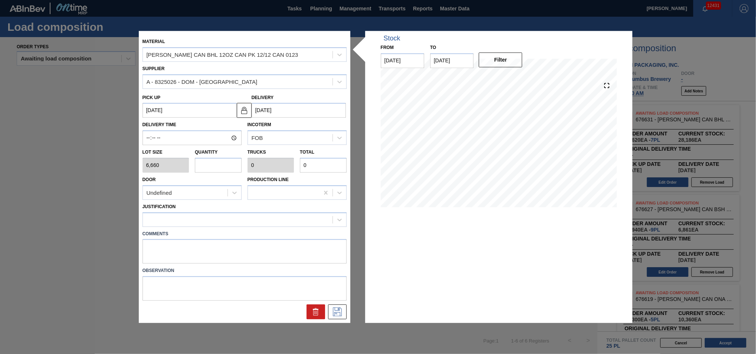
type input "6"
type input "0.25"
type input "39,960"
type input "6"
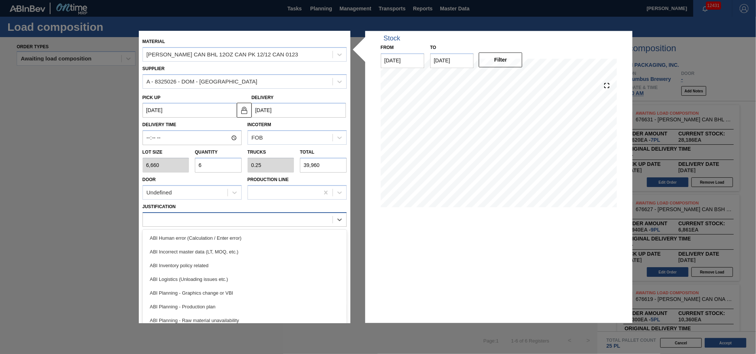
click at [236, 223] on div at bounding box center [238, 219] width 190 height 11
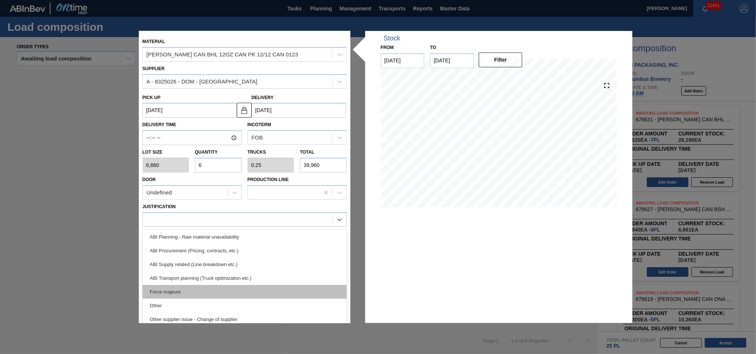
scroll to position [100, 0]
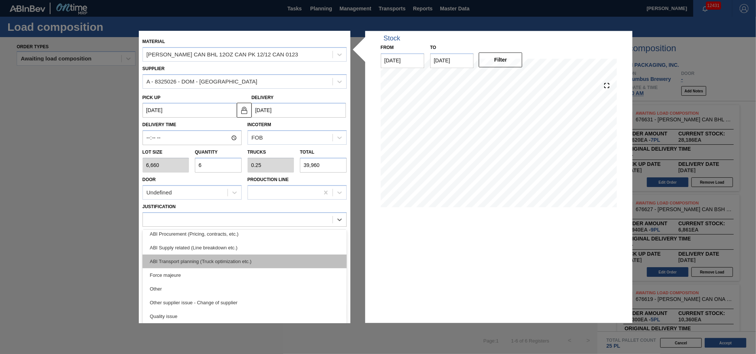
click at [237, 261] on div "ABI Transport planning (Truck optimization etc.)" at bounding box center [244, 261] width 204 height 14
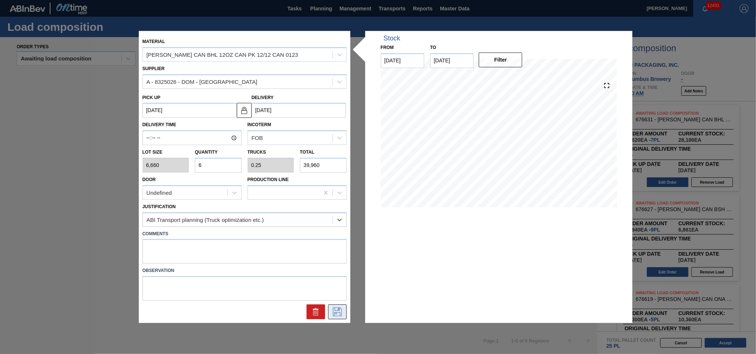
click at [335, 308] on icon at bounding box center [337, 311] width 12 height 9
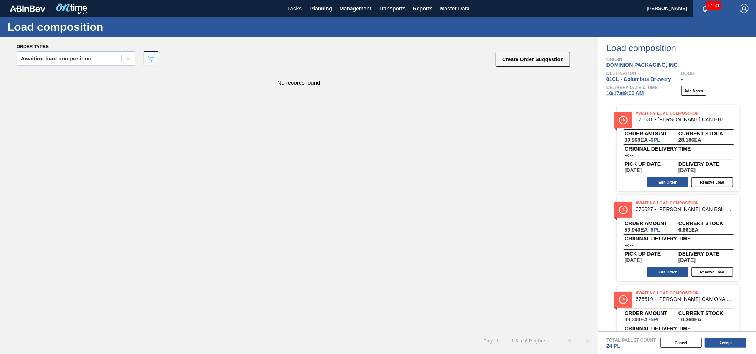
scroll to position [0, 0]
click at [715, 340] on button "Accept" at bounding box center [725, 343] width 42 height 10
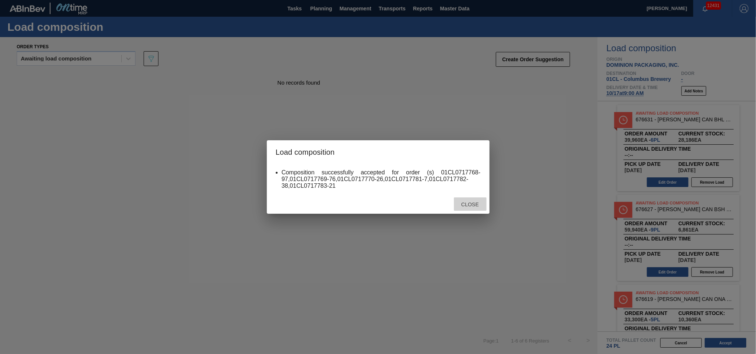
click at [469, 204] on span "Close" at bounding box center [469, 204] width 29 height 6
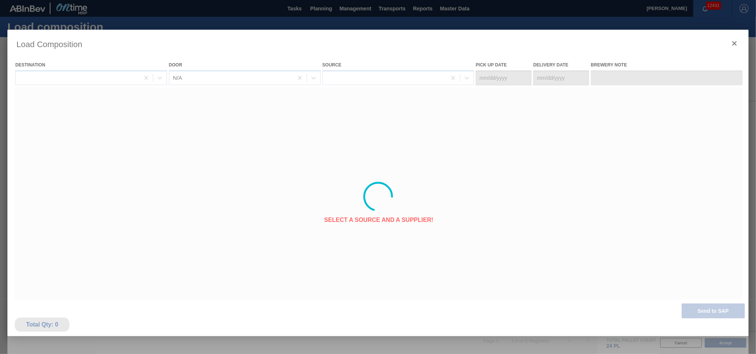
type Date "10/15/2025"
type Date "10/17/2025"
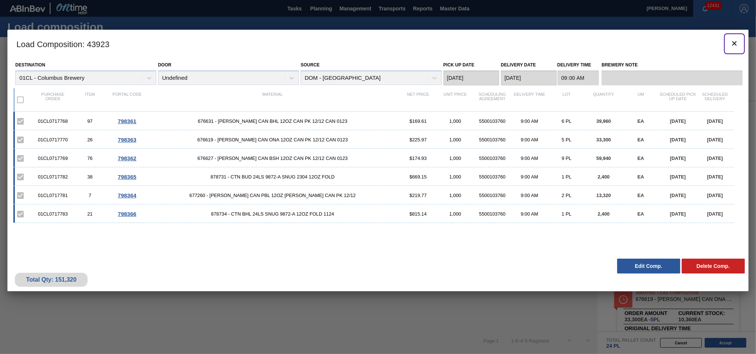
click at [732, 45] on icon "botão de ícone" at bounding box center [734, 43] width 9 height 9
